Goal: Find specific page/section: Find specific page/section

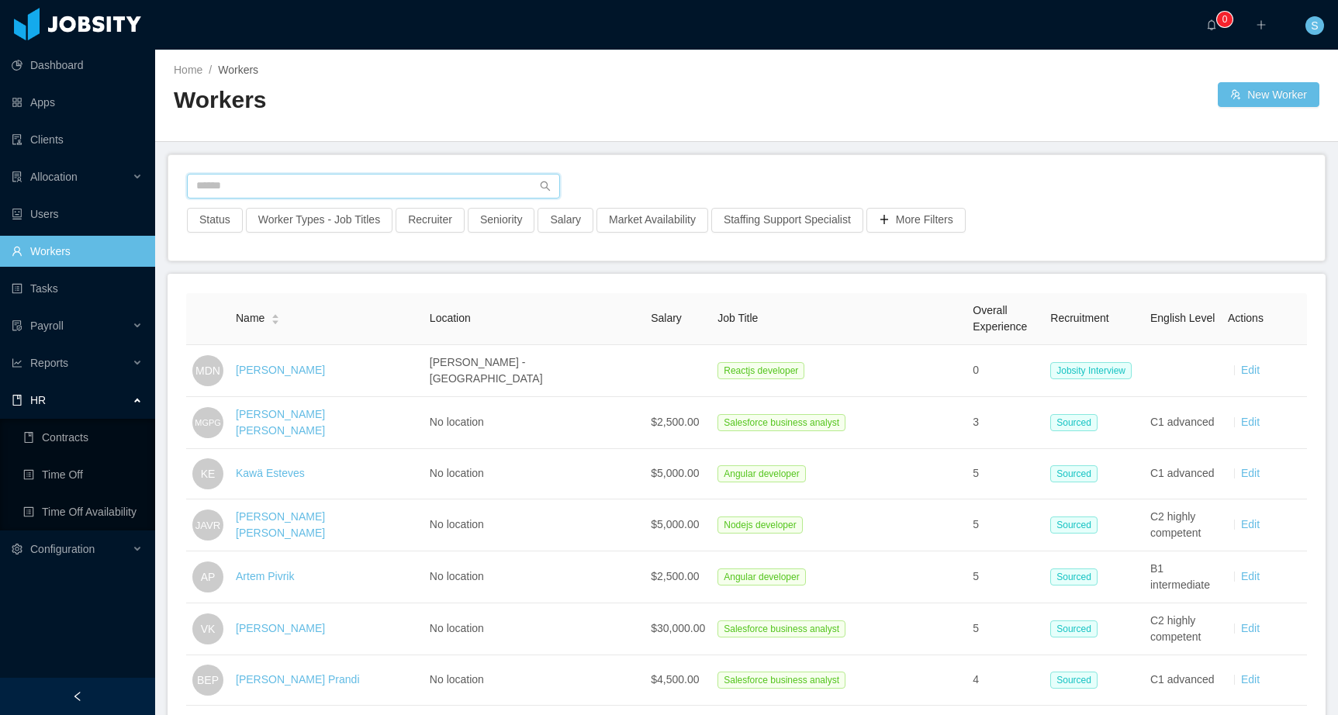
click at [232, 186] on input "text" at bounding box center [373, 186] width 373 height 25
click at [378, 185] on input "text" at bounding box center [373, 186] width 373 height 25
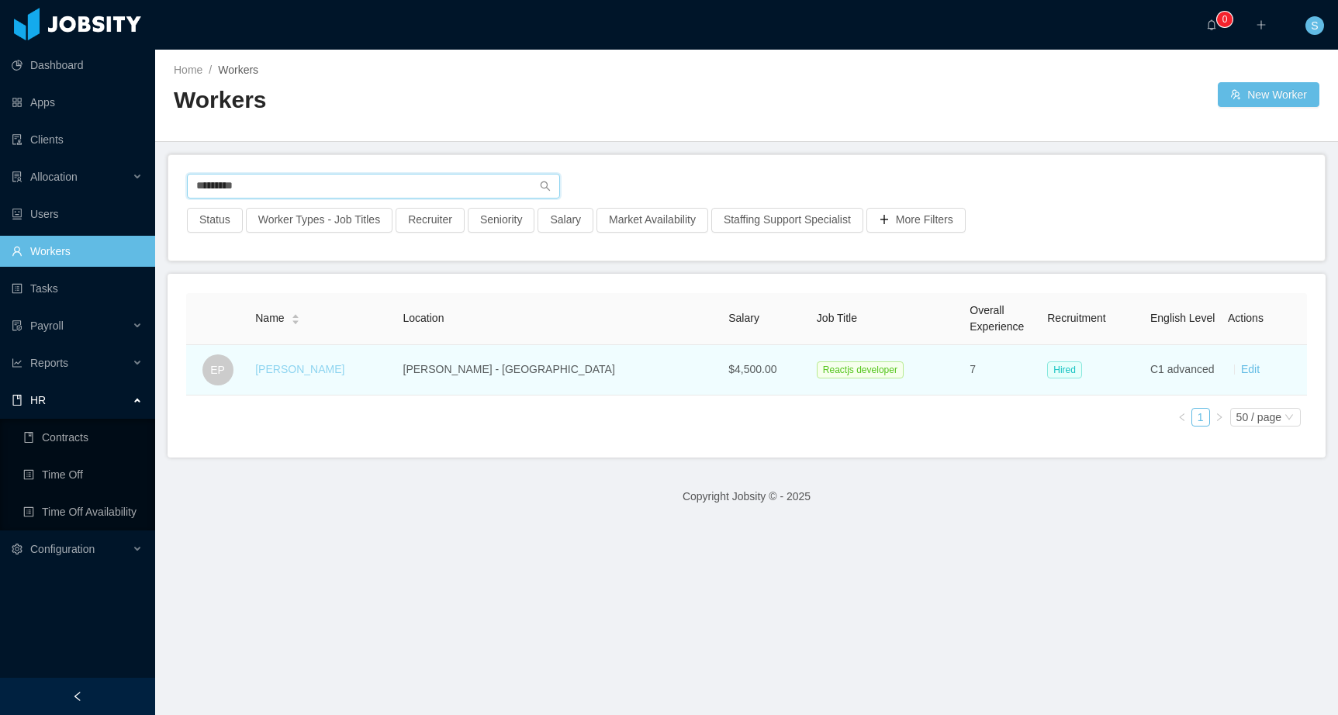
type input "*********"
click at [316, 370] on link "[PERSON_NAME]" at bounding box center [299, 369] width 89 height 12
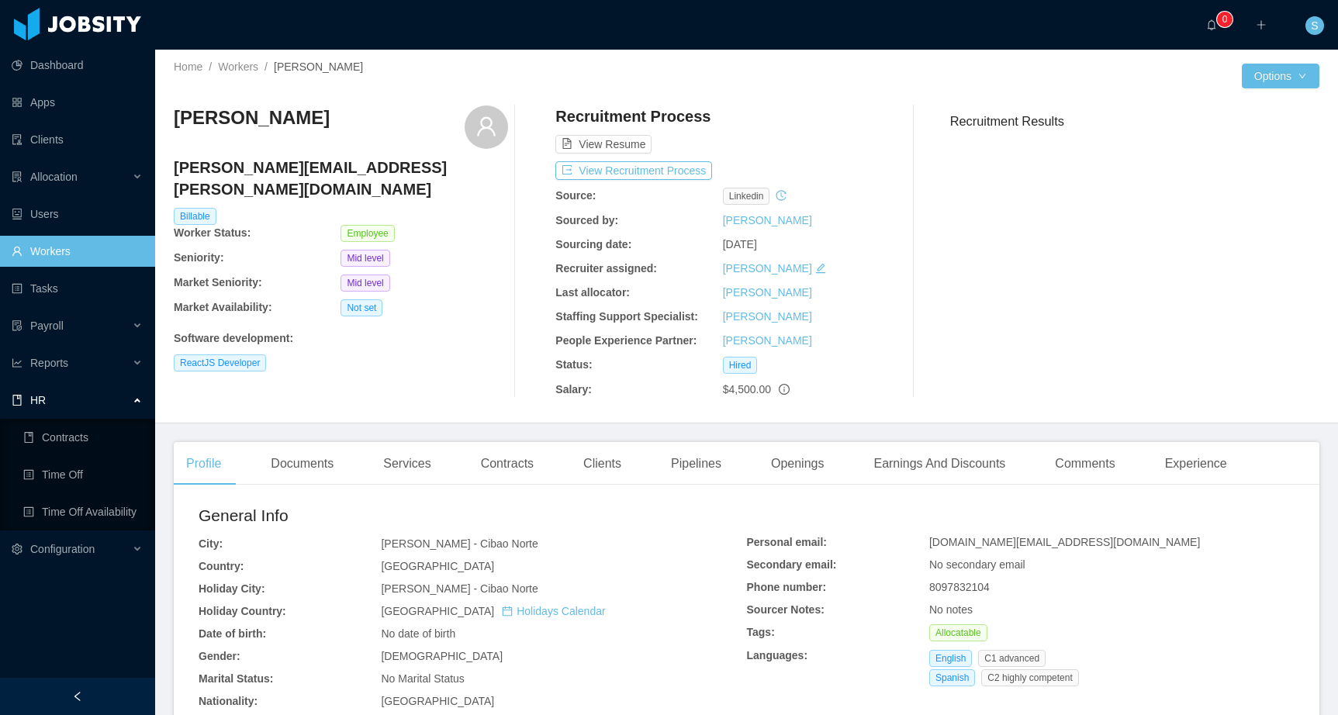
scroll to position [4, 0]
click at [80, 255] on link "Workers" at bounding box center [77, 251] width 131 height 31
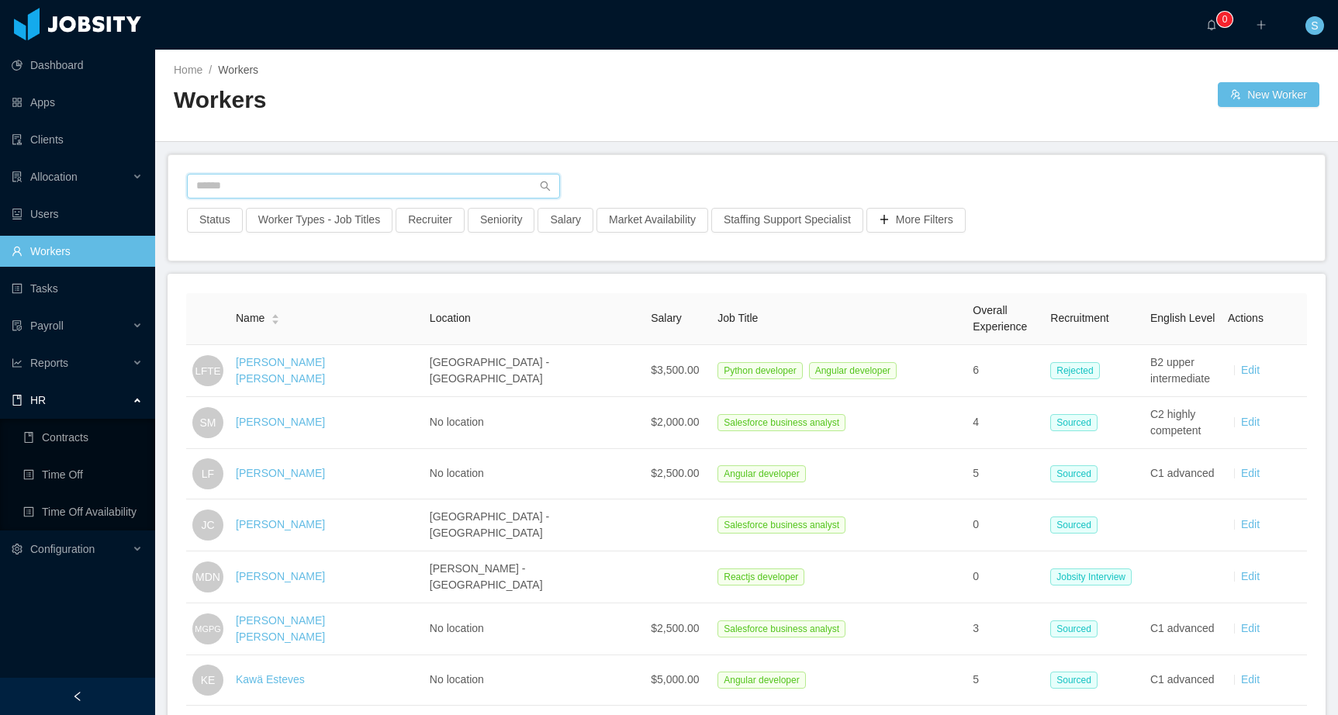
click at [321, 191] on input "text" at bounding box center [373, 186] width 373 height 25
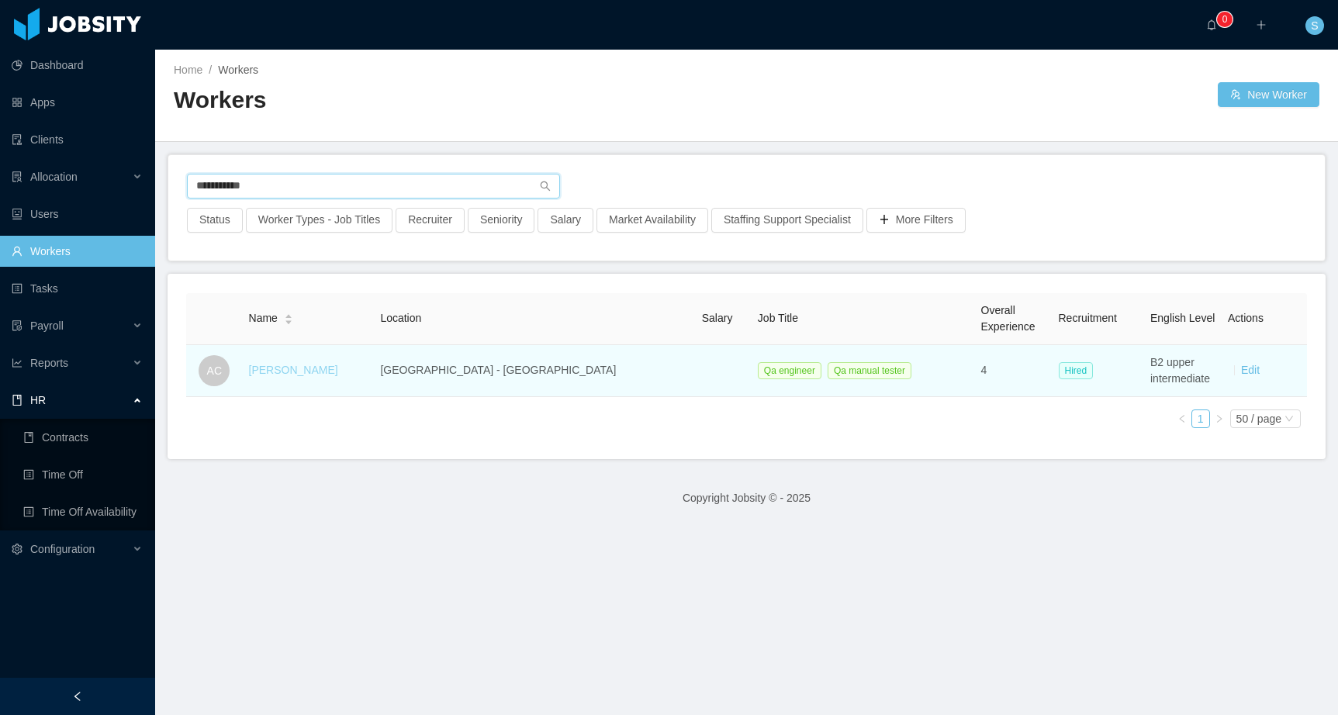
type input "**********"
click at [307, 364] on link "[PERSON_NAME]" at bounding box center [293, 370] width 89 height 12
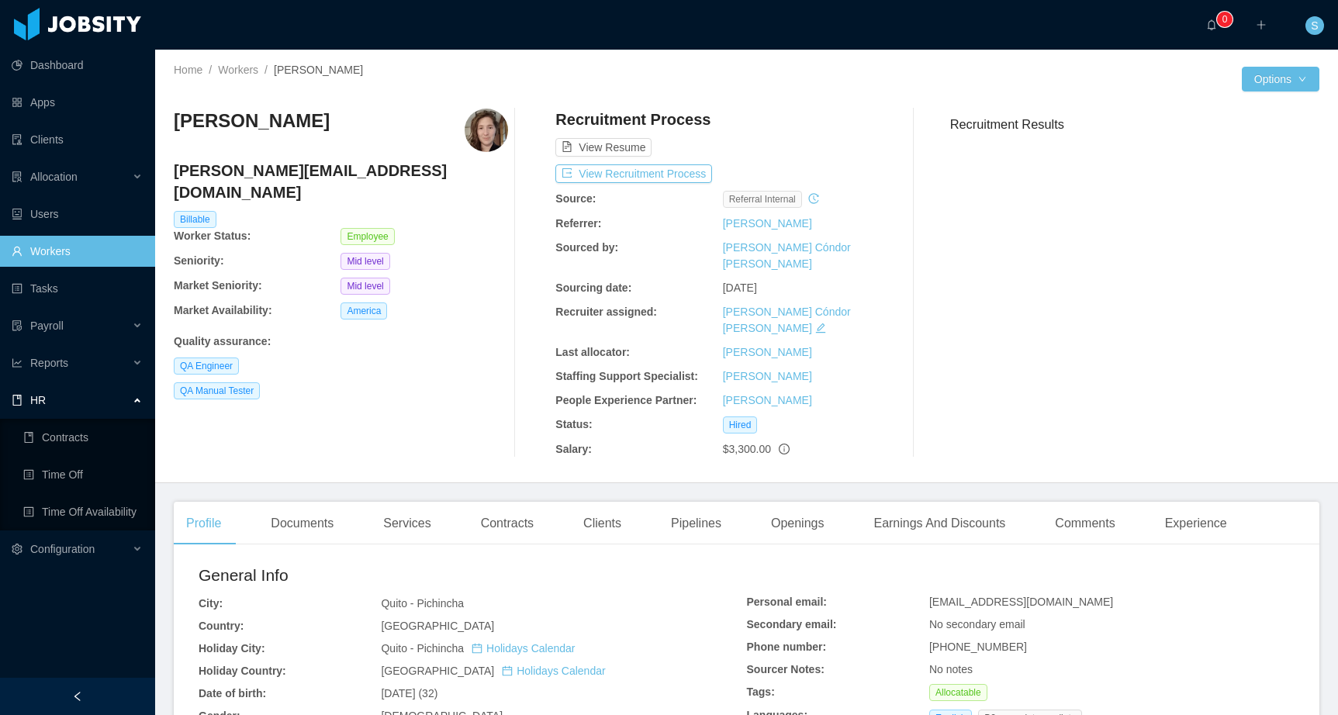
click at [769, 197] on span "Referral internal" at bounding box center [762, 199] width 79 height 17
click at [808, 199] on icon "icon: history" at bounding box center [813, 198] width 11 height 11
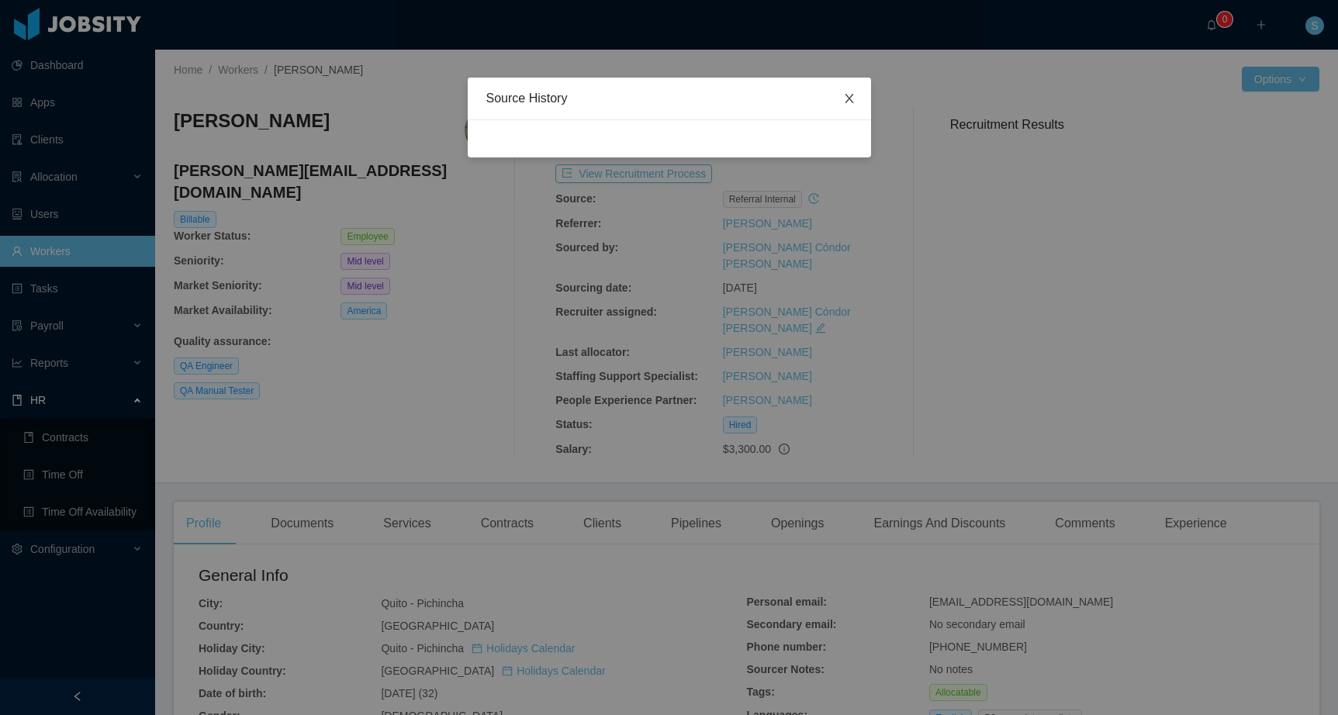
click at [853, 99] on icon "icon: close" at bounding box center [849, 98] width 12 height 12
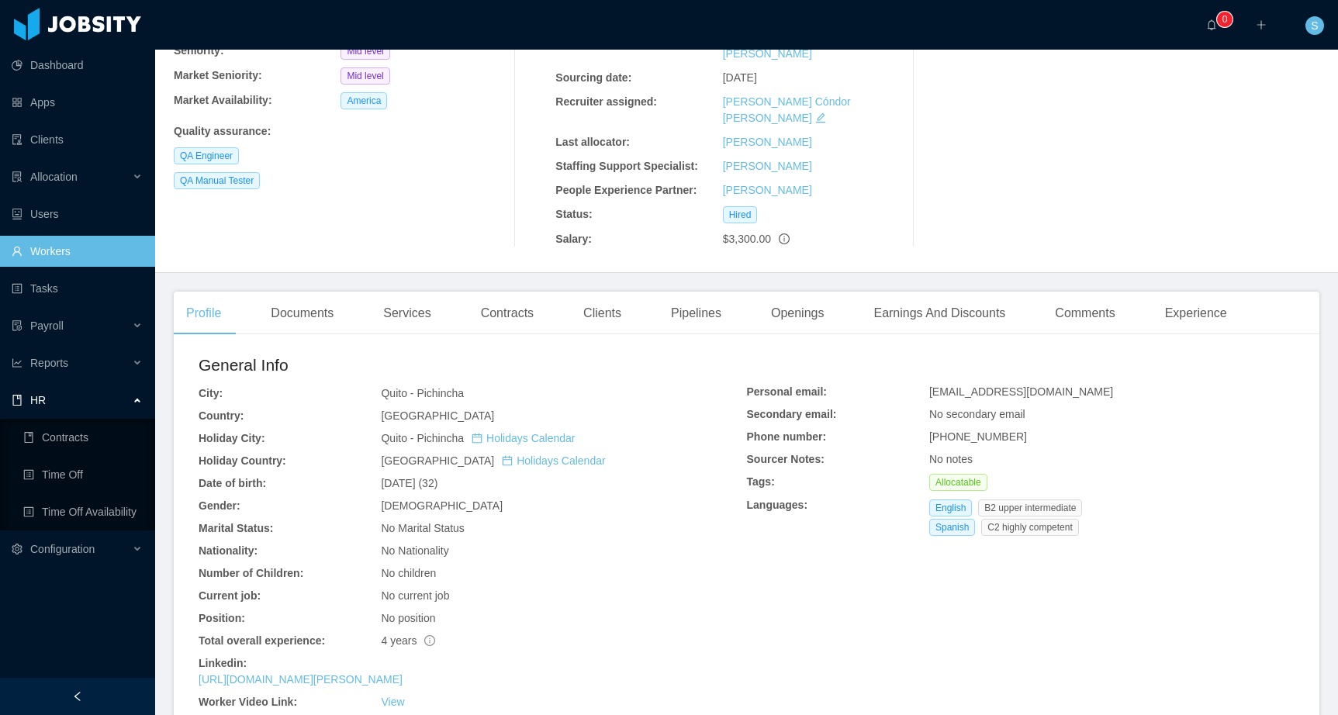
scroll to position [240, 0]
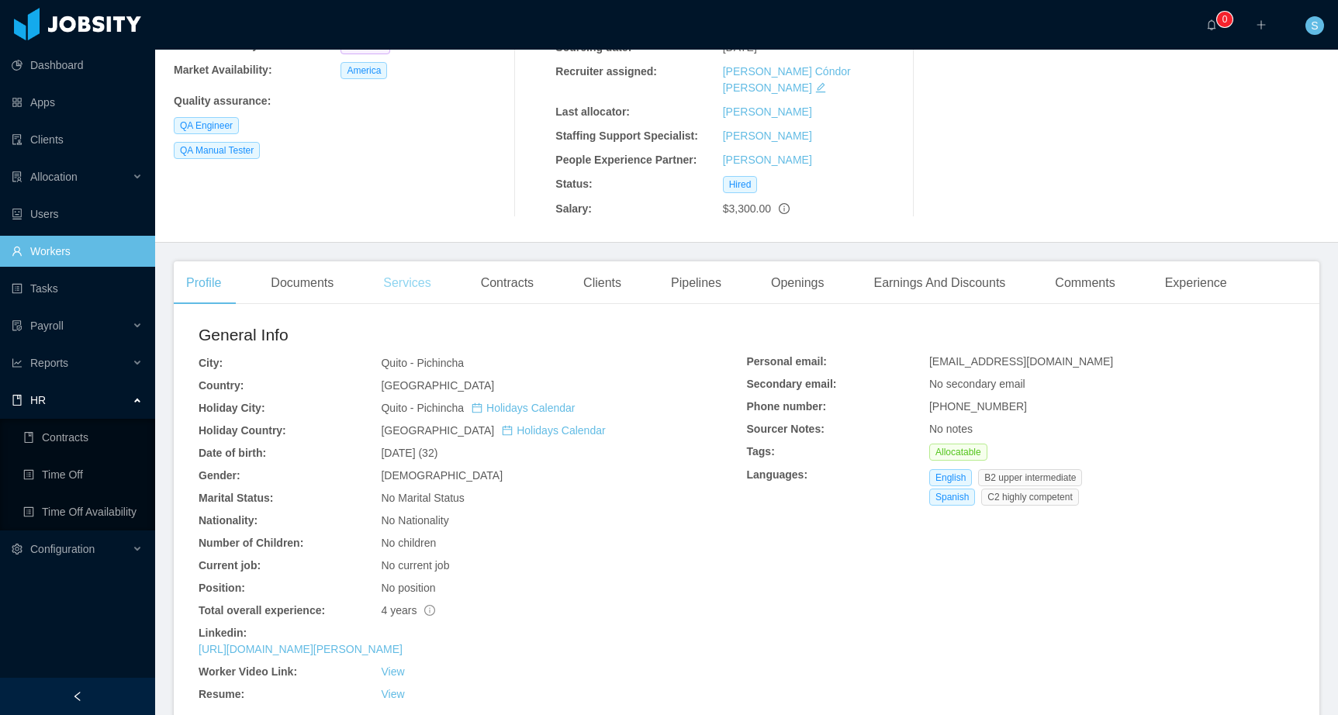
click at [403, 261] on div "Services" at bounding box center [407, 282] width 72 height 43
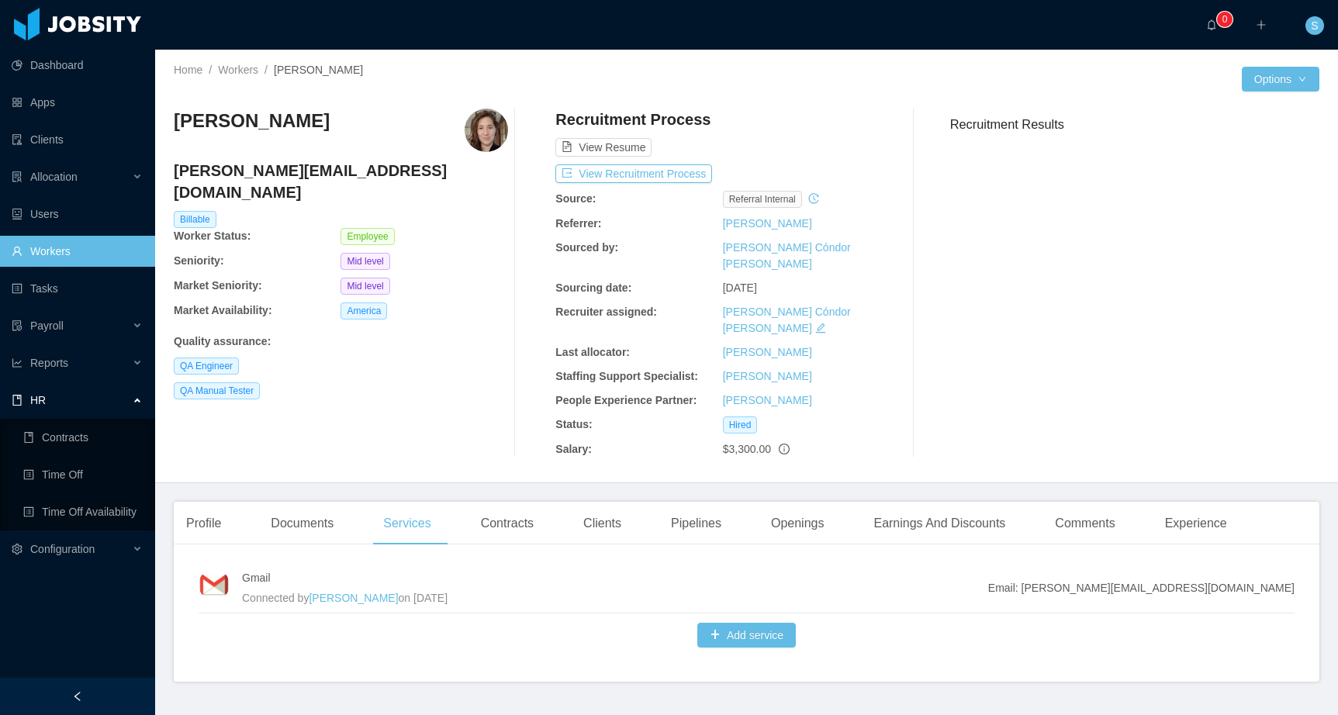
click at [553, 502] on div "Profile Documents Services Contracts Clients Pipelines Openings Earnings And Di…" at bounding box center [707, 523] width 1066 height 43
click at [538, 502] on div "Contracts" at bounding box center [507, 523] width 78 height 43
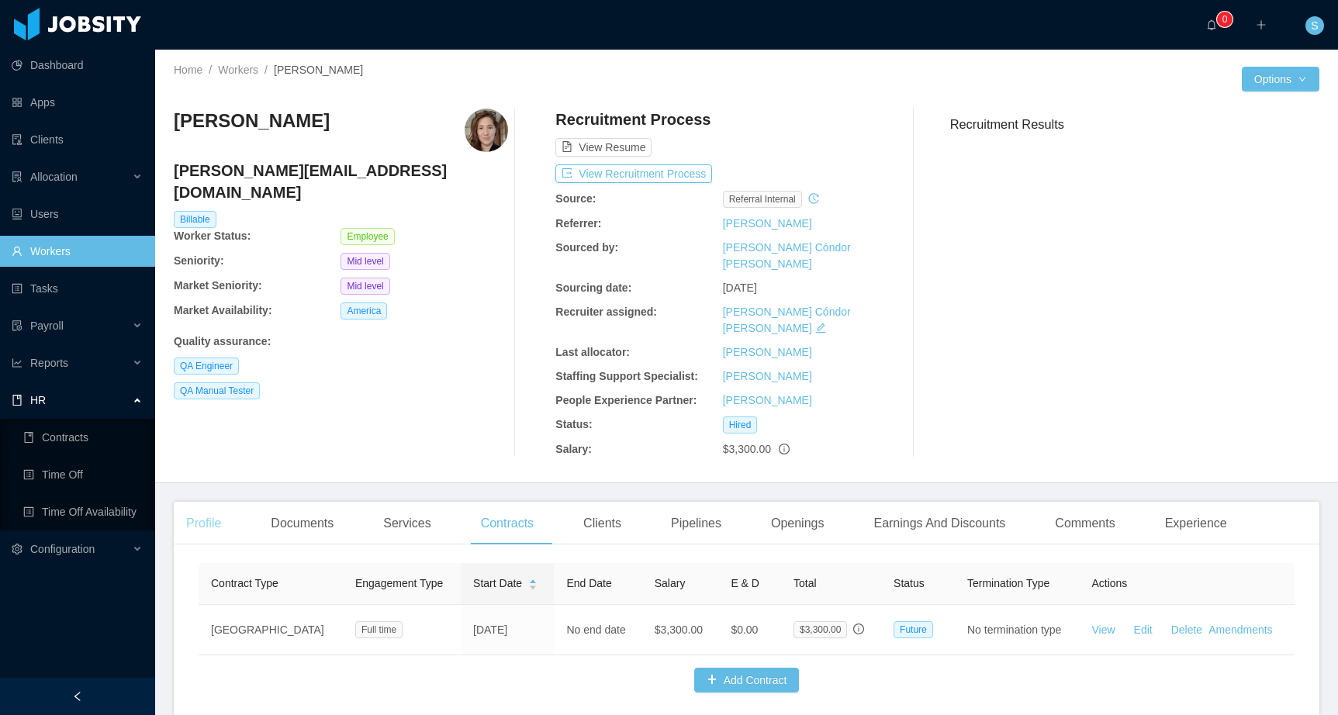
click at [195, 502] on div "Profile" at bounding box center [204, 523] width 60 height 43
